Goal: Task Accomplishment & Management: Manage account settings

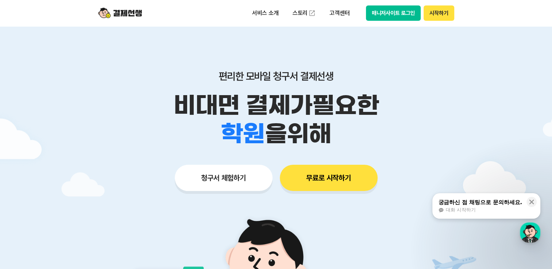
click at [394, 9] on button "매니저사이트 로그인" at bounding box center [393, 12] width 55 height 15
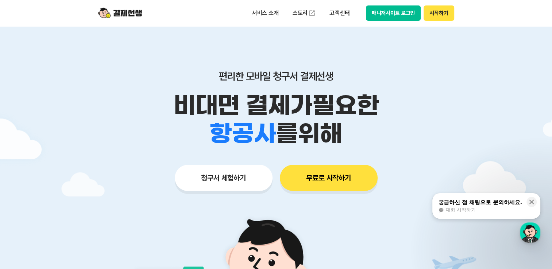
click at [375, 18] on button "매니저사이트 로그인" at bounding box center [393, 12] width 55 height 15
click at [380, 12] on button "매니저사이트 로그인" at bounding box center [393, 12] width 55 height 15
click at [382, 12] on button "매니저사이트 로그인" at bounding box center [393, 12] width 55 height 15
